Goal: Information Seeking & Learning: Learn about a topic

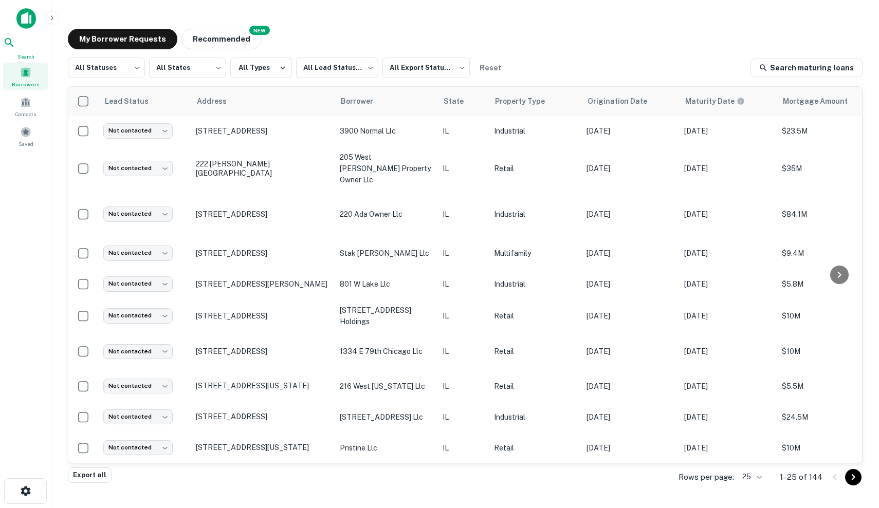
click at [24, 57] on span "Search" at bounding box center [25, 56] width 45 height 8
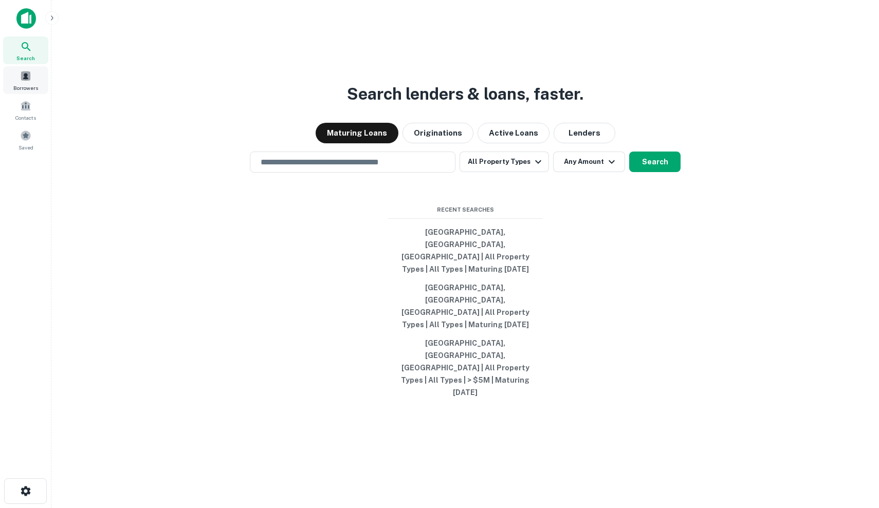
click at [24, 82] on div "Borrowers" at bounding box center [25, 80] width 45 height 28
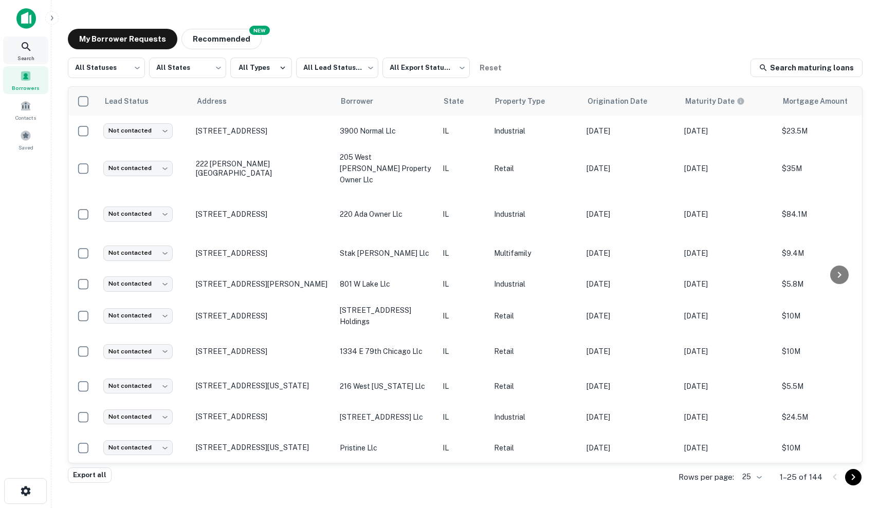
click at [33, 44] on div "Search" at bounding box center [25, 50] width 45 height 28
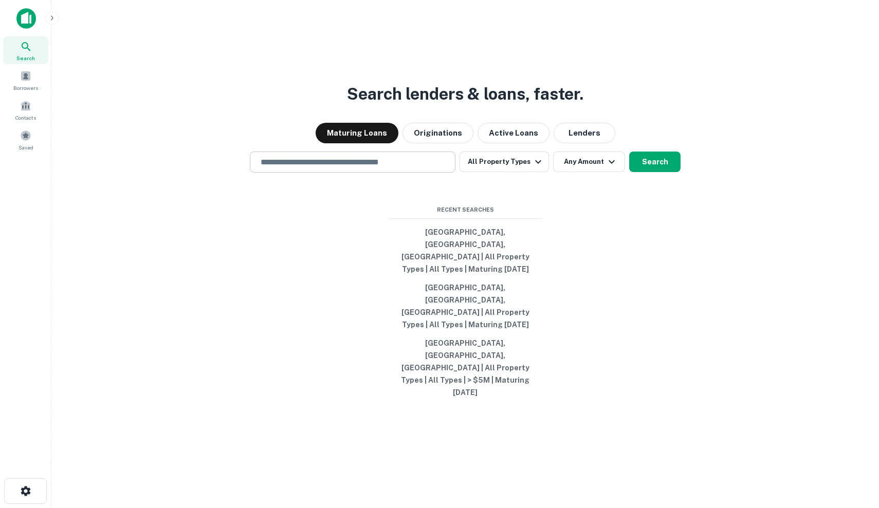
click at [353, 168] on input "text" at bounding box center [352, 162] width 196 height 12
click at [462, 188] on div "Search lenders & loans, faster. Maturing Loans Originations Active Loans Lender…" at bounding box center [465, 279] width 811 height 508
click at [451, 143] on button "Originations" at bounding box center [437, 133] width 71 height 21
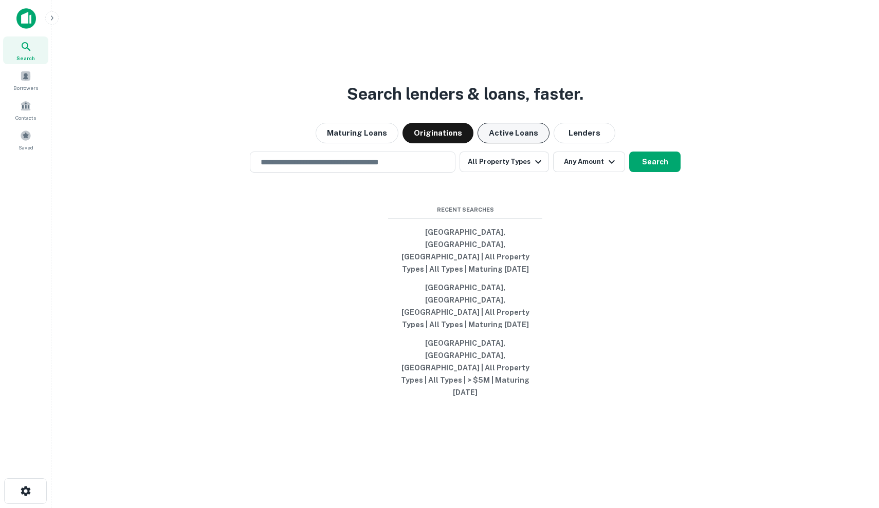
click at [530, 143] on button "Active Loans" at bounding box center [513, 133] width 72 height 21
click at [569, 143] on button "Lenders" at bounding box center [585, 133] width 62 height 21
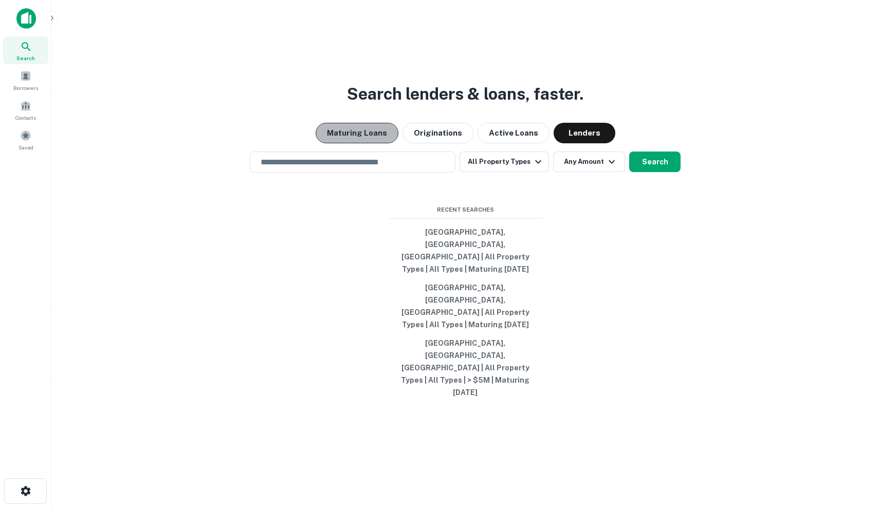
click at [361, 143] on button "Maturing Loans" at bounding box center [357, 133] width 83 height 21
click at [475, 143] on div "Maturing Loans Originations Active Loans Lenders" at bounding box center [465, 133] width 811 height 21
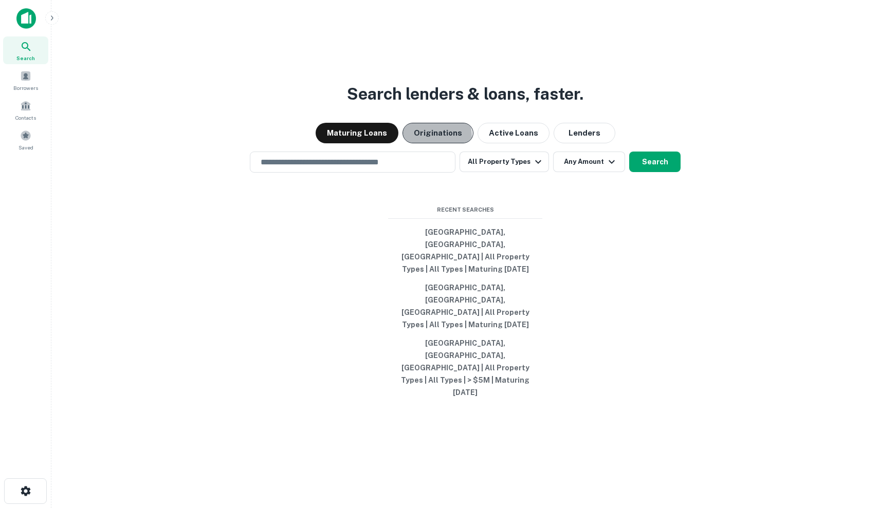
click at [419, 143] on button "Originations" at bounding box center [437, 133] width 71 height 21
click at [476, 143] on div "Maturing Loans Originations Active Loans Lenders" at bounding box center [465, 133] width 811 height 21
click at [479, 143] on div "Maturing Loans Originations Active Loans Lenders" at bounding box center [465, 133] width 811 height 21
click at [499, 143] on button "Active Loans" at bounding box center [513, 133] width 72 height 21
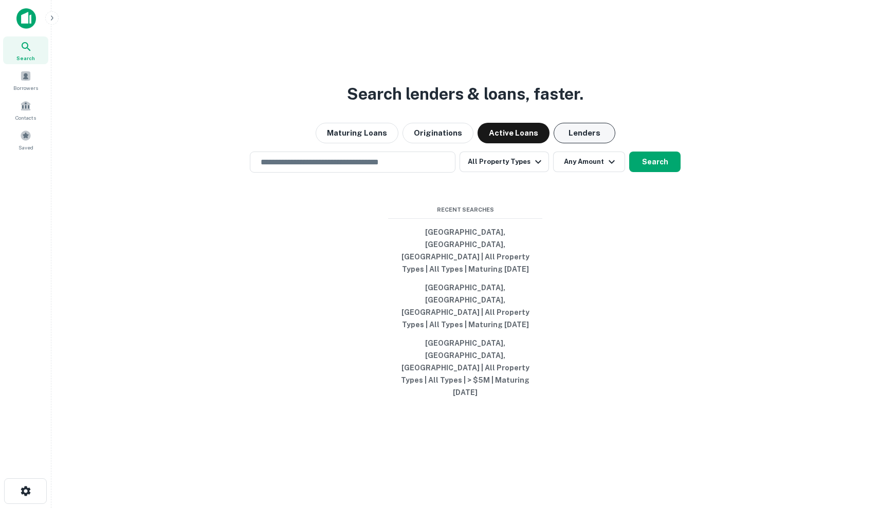
click at [570, 143] on button "Lenders" at bounding box center [585, 133] width 62 height 21
click at [351, 143] on button "Maturing Loans" at bounding box center [357, 133] width 83 height 21
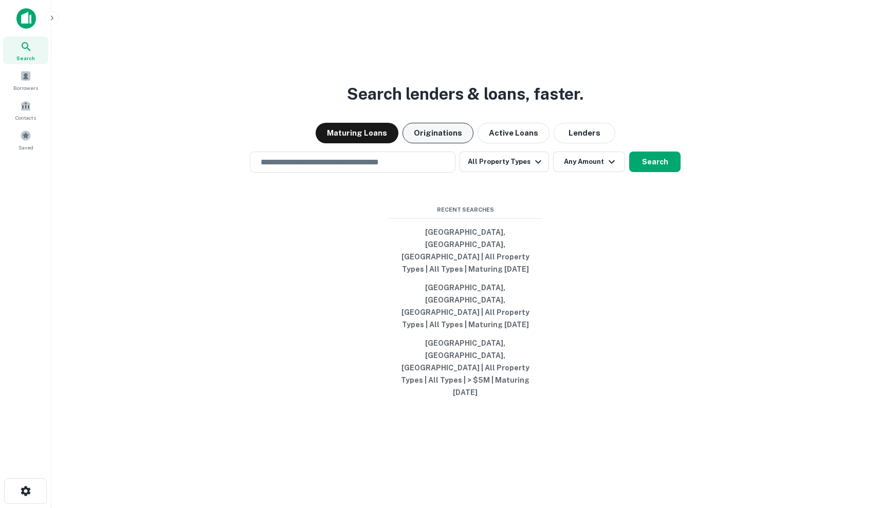
click at [444, 143] on button "Originations" at bounding box center [437, 133] width 71 height 21
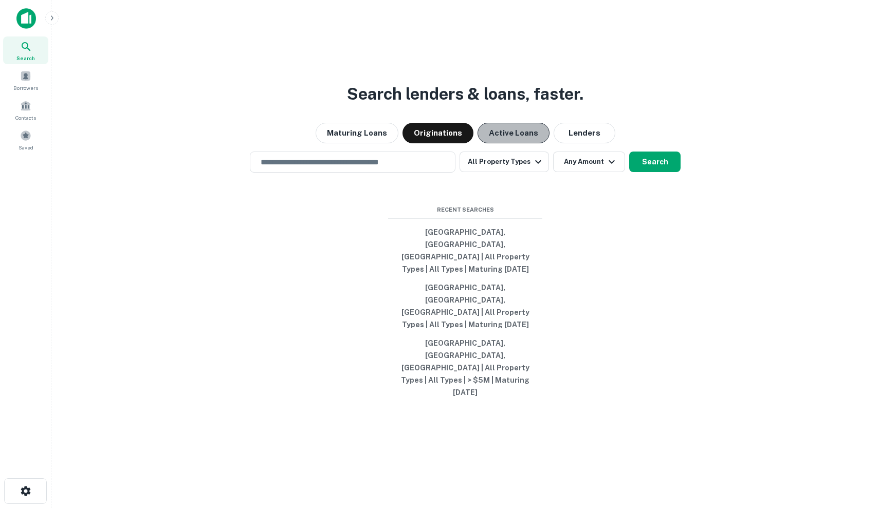
click at [521, 143] on button "Active Loans" at bounding box center [513, 133] width 72 height 21
click at [585, 143] on button "Lenders" at bounding box center [585, 133] width 62 height 21
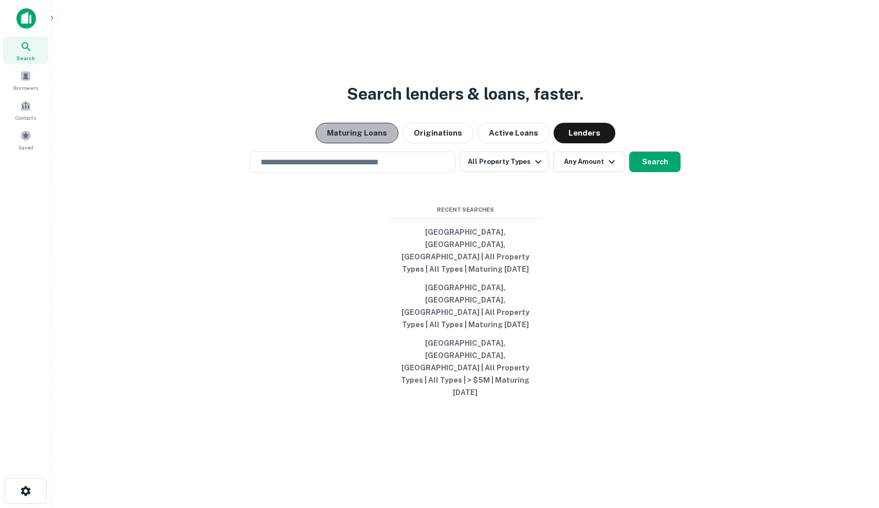
click at [379, 143] on button "Maturing Loans" at bounding box center [357, 133] width 83 height 21
click at [475, 143] on div "Maturing Loans Originations Active Loans Lenders" at bounding box center [465, 133] width 811 height 21
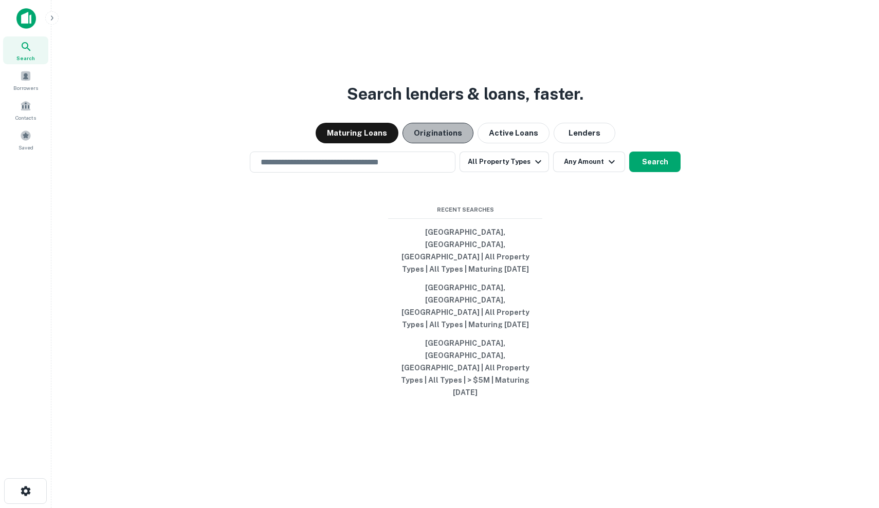
click at [450, 143] on button "Originations" at bounding box center [437, 133] width 71 height 21
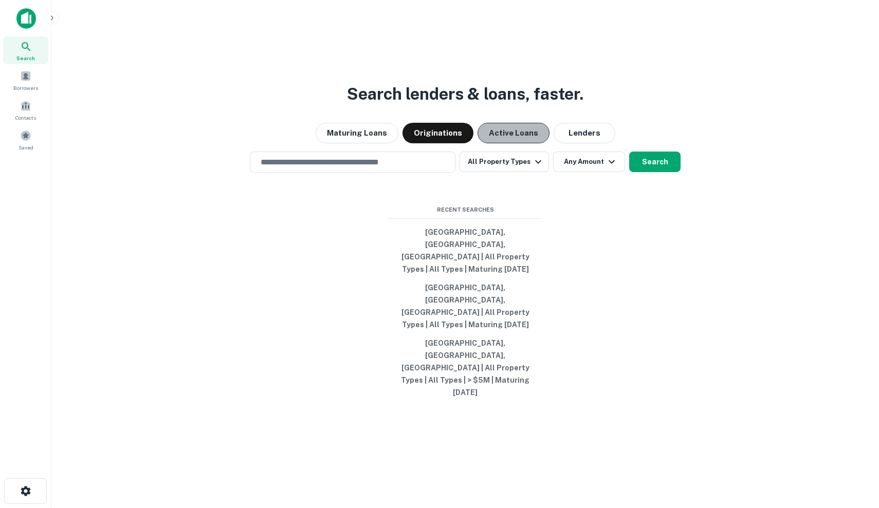
click at [514, 143] on button "Active Loans" at bounding box center [513, 133] width 72 height 21
click at [606, 143] on div "Maturing Loans Originations Active Loans Lenders" at bounding box center [465, 133] width 811 height 21
click at [583, 143] on button "Lenders" at bounding box center [585, 133] width 62 height 21
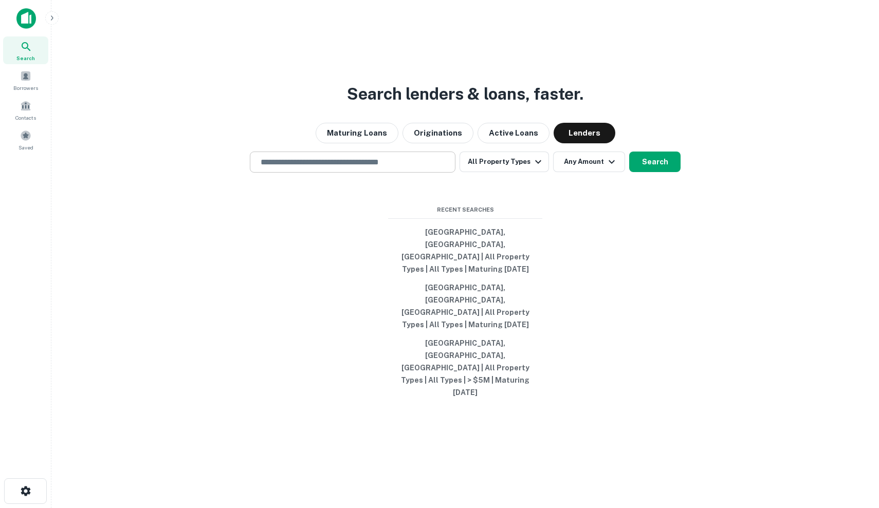
click at [409, 173] on div "​" at bounding box center [353, 162] width 206 height 21
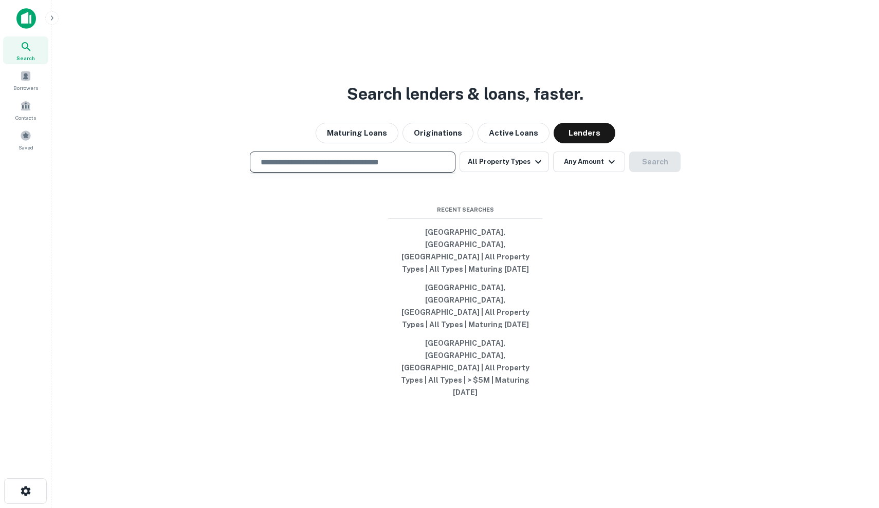
click at [409, 173] on div "​" at bounding box center [353, 162] width 206 height 21
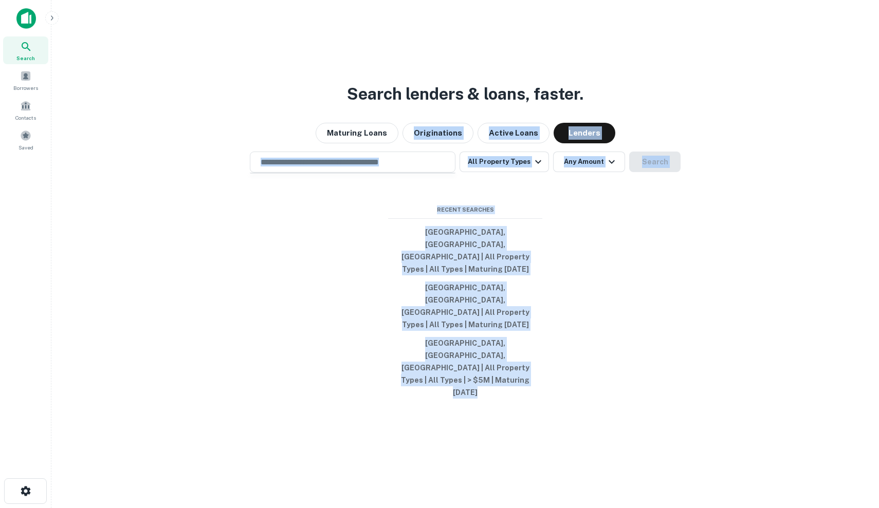
scroll to position [16, 0]
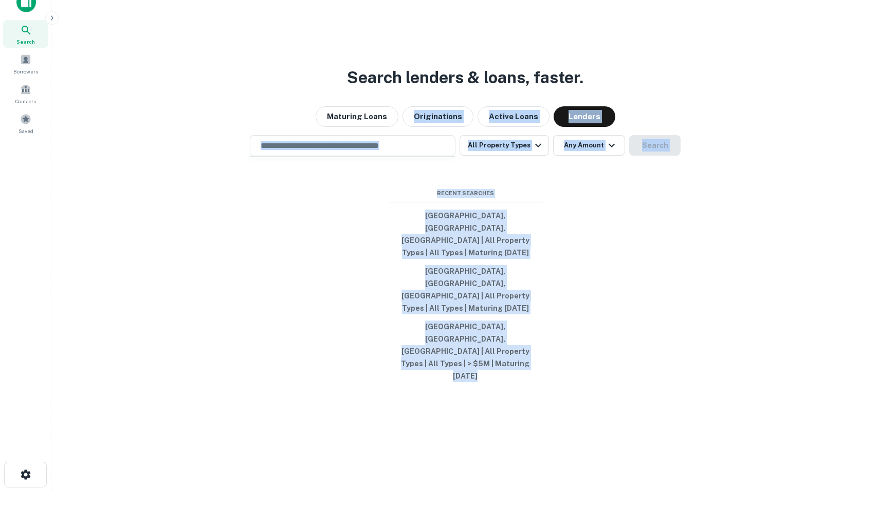
drag, startPoint x: 311, startPoint y: 177, endPoint x: 759, endPoint y: 507, distance: 556.1
click at [759, 507] on div "Search lenders & loans, faster. Maturing Loans Originations Active Loans Lender…" at bounding box center [465, 262] width 811 height 508
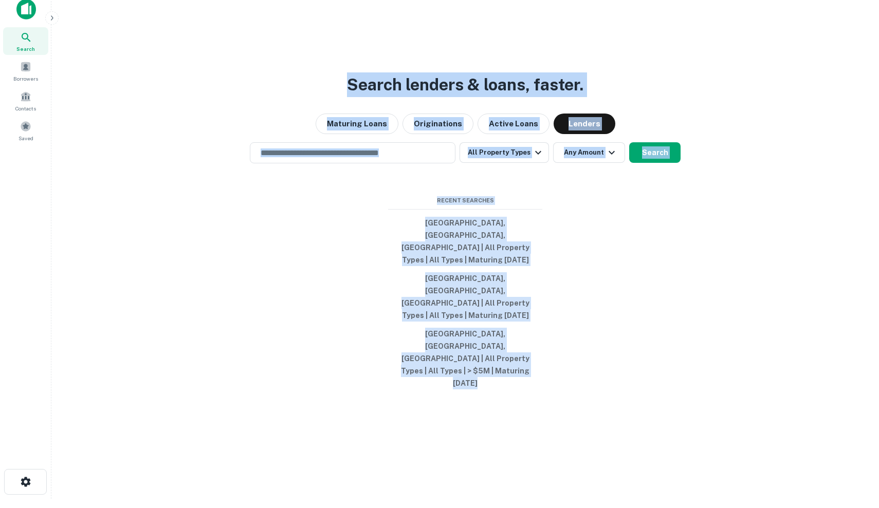
scroll to position [0, 0]
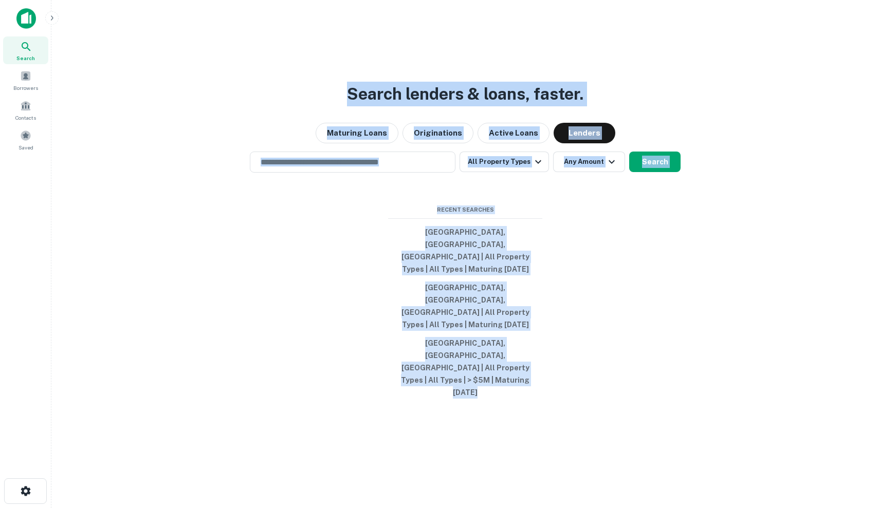
drag, startPoint x: 759, startPoint y: 507, endPoint x: 594, endPoint y: -4, distance: 536.2
click at [594, 0] on html "Search Borrowers Contacts Saved Search lenders & loans, faster. Maturing Loans …" at bounding box center [439, 254] width 879 height 508
click at [320, 156] on div "Search lenders & loans, faster. Maturing Loans Originations Active Loans Lender…" at bounding box center [465, 279] width 811 height 508
